Goal: Task Accomplishment & Management: Use online tool/utility

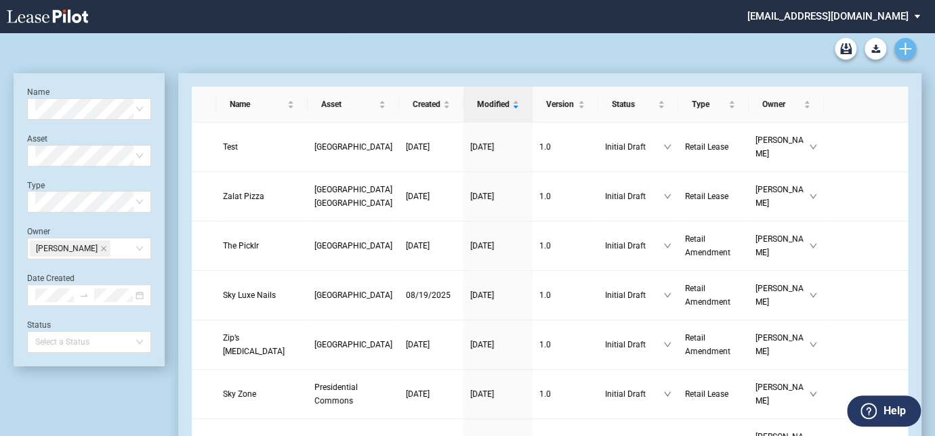
click at [902, 45] on icon "Create new document" at bounding box center [905, 49] width 12 height 12
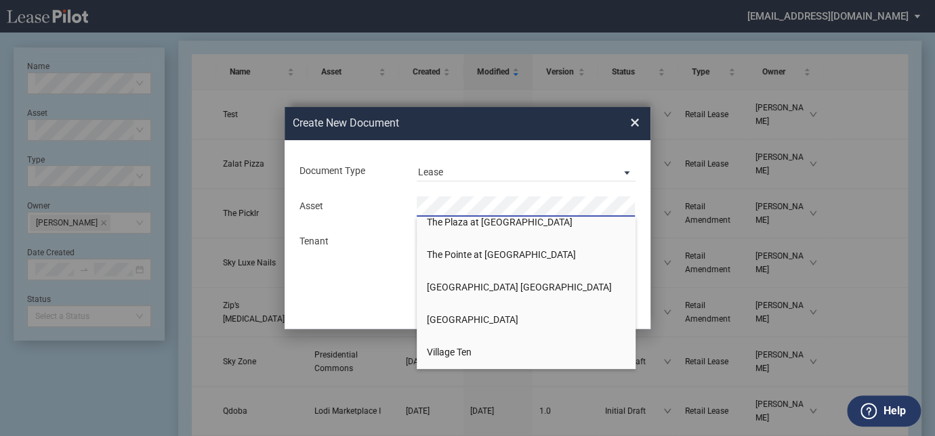
scroll to position [2093, 0]
click at [465, 223] on span "The Plaza at [GEOGRAPHIC_DATA]" at bounding box center [500, 220] width 146 height 11
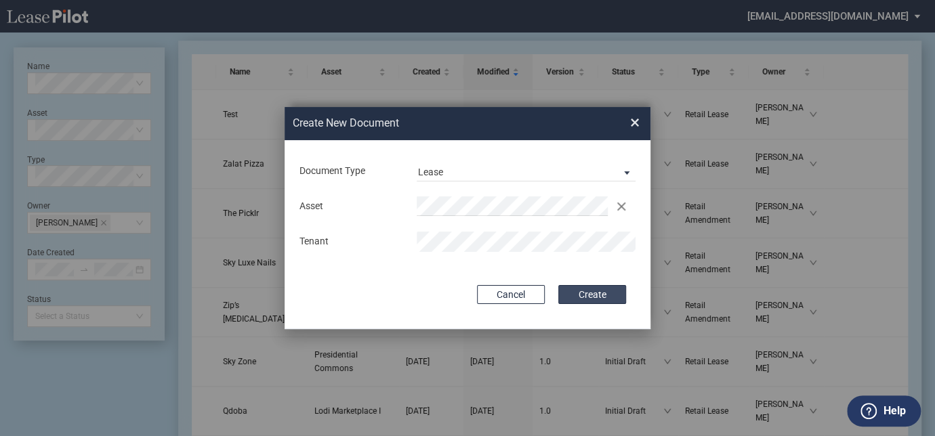
click at [595, 294] on button "Create" at bounding box center [592, 294] width 68 height 19
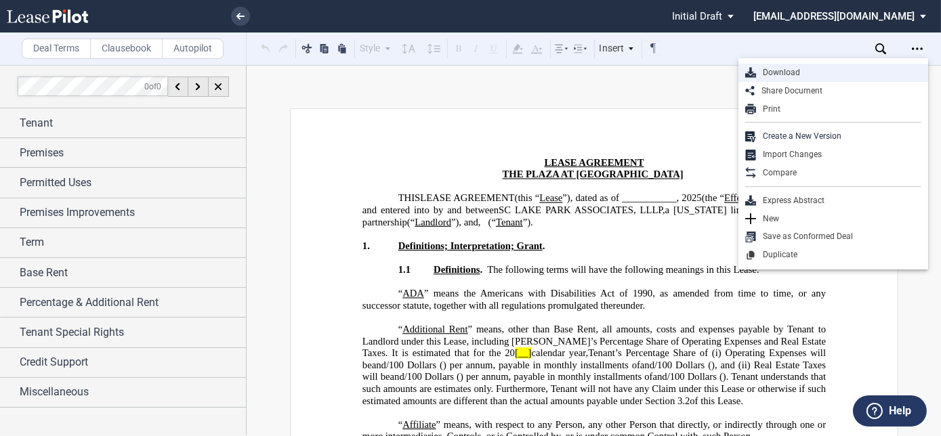
click at [775, 74] on div "Download" at bounding box center [838, 73] width 165 height 12
